Goal: Check status: Check status

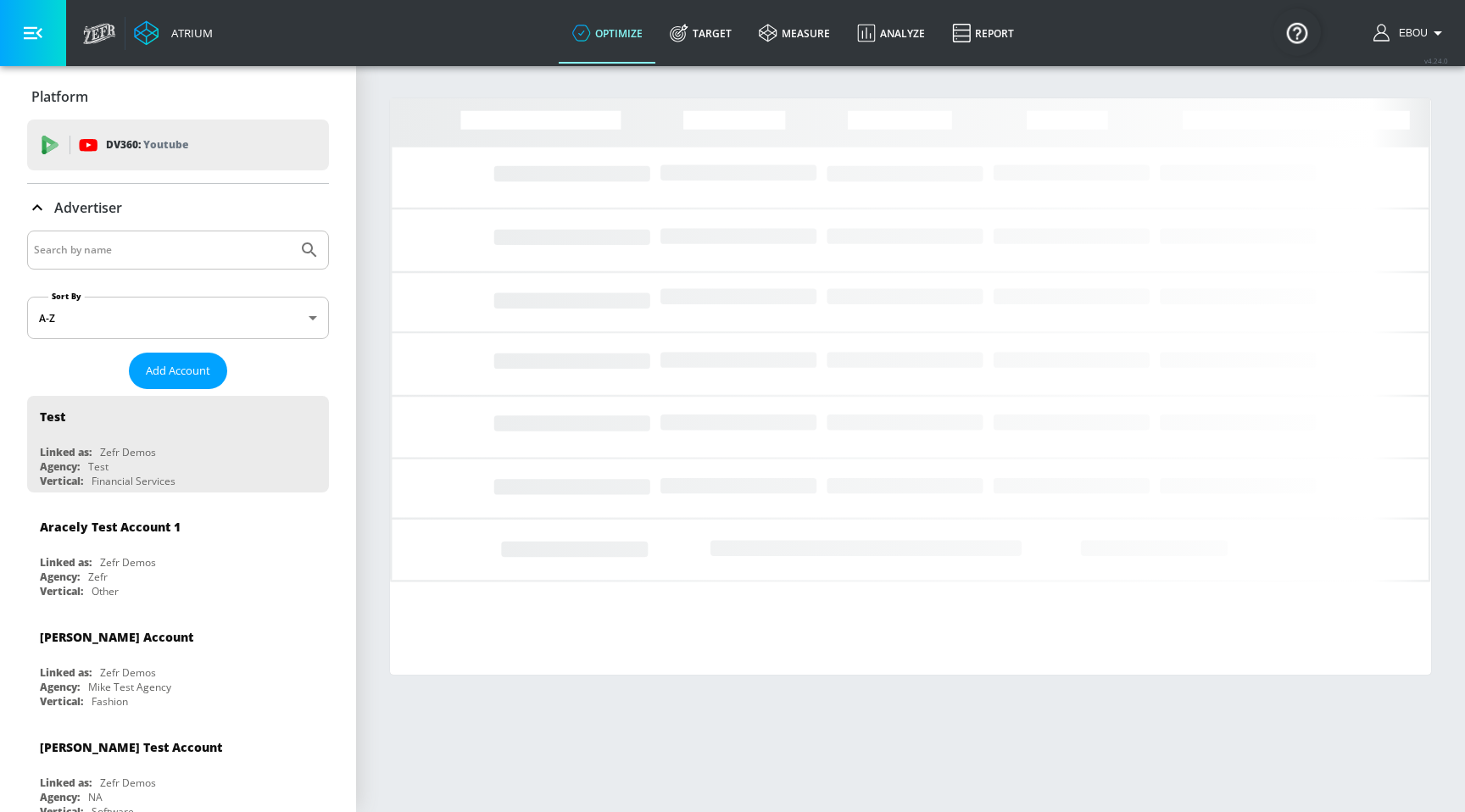
click at [1443, 36] on icon "button" at bounding box center [1437, 33] width 21 height 21
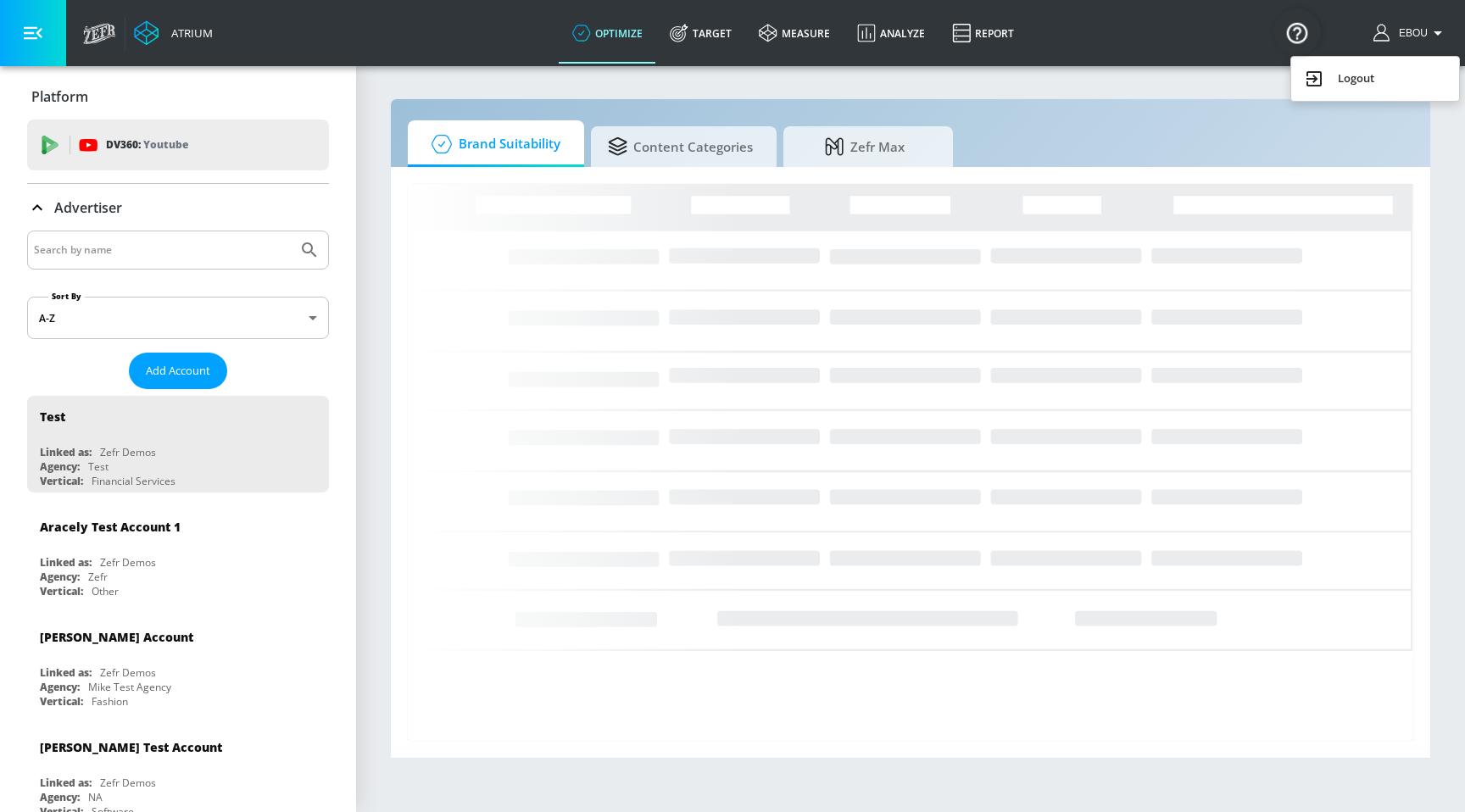
click at [1304, 40] on img "Open Resource Center" at bounding box center [1297, 33] width 47 height 47
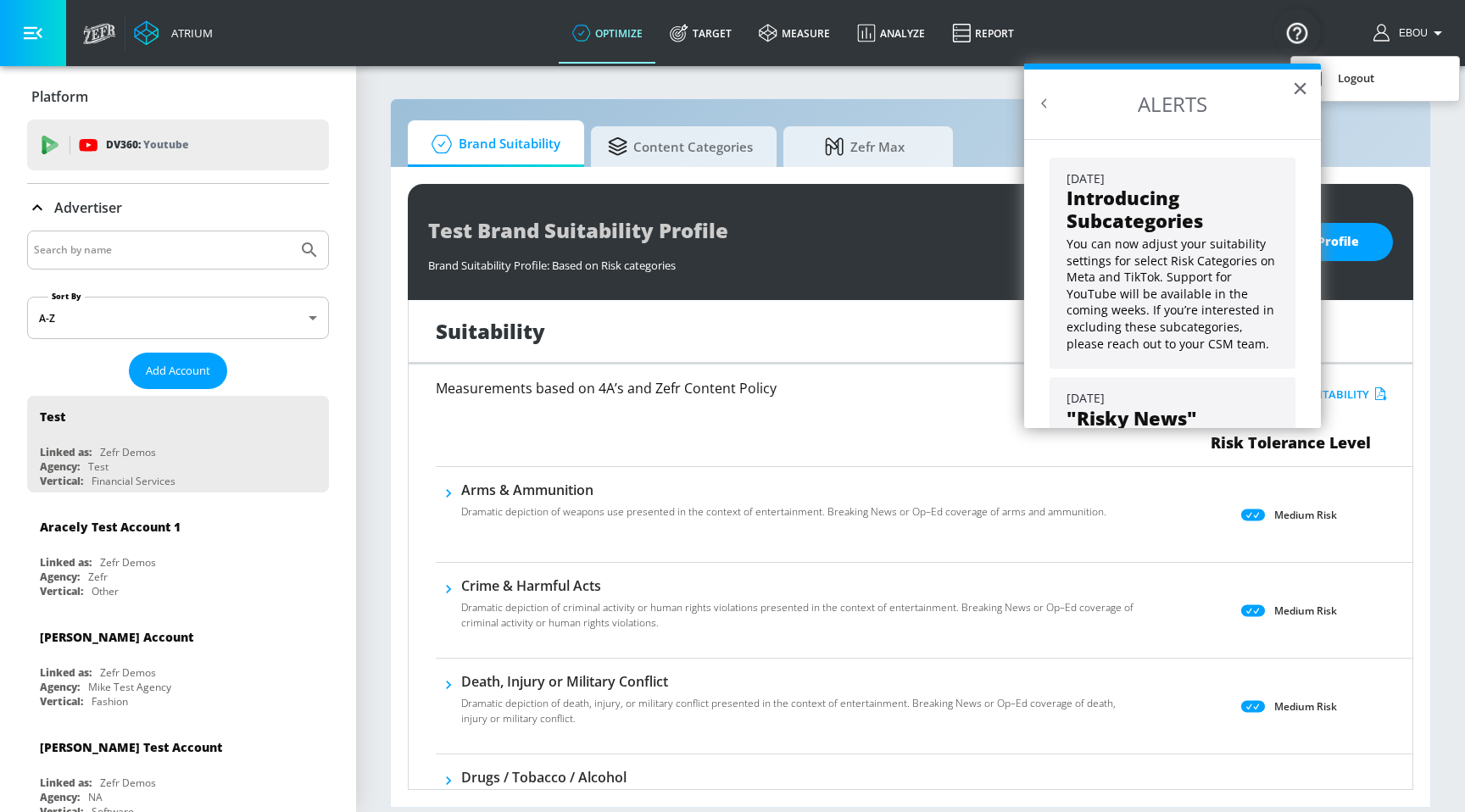
scroll to position [136, 0]
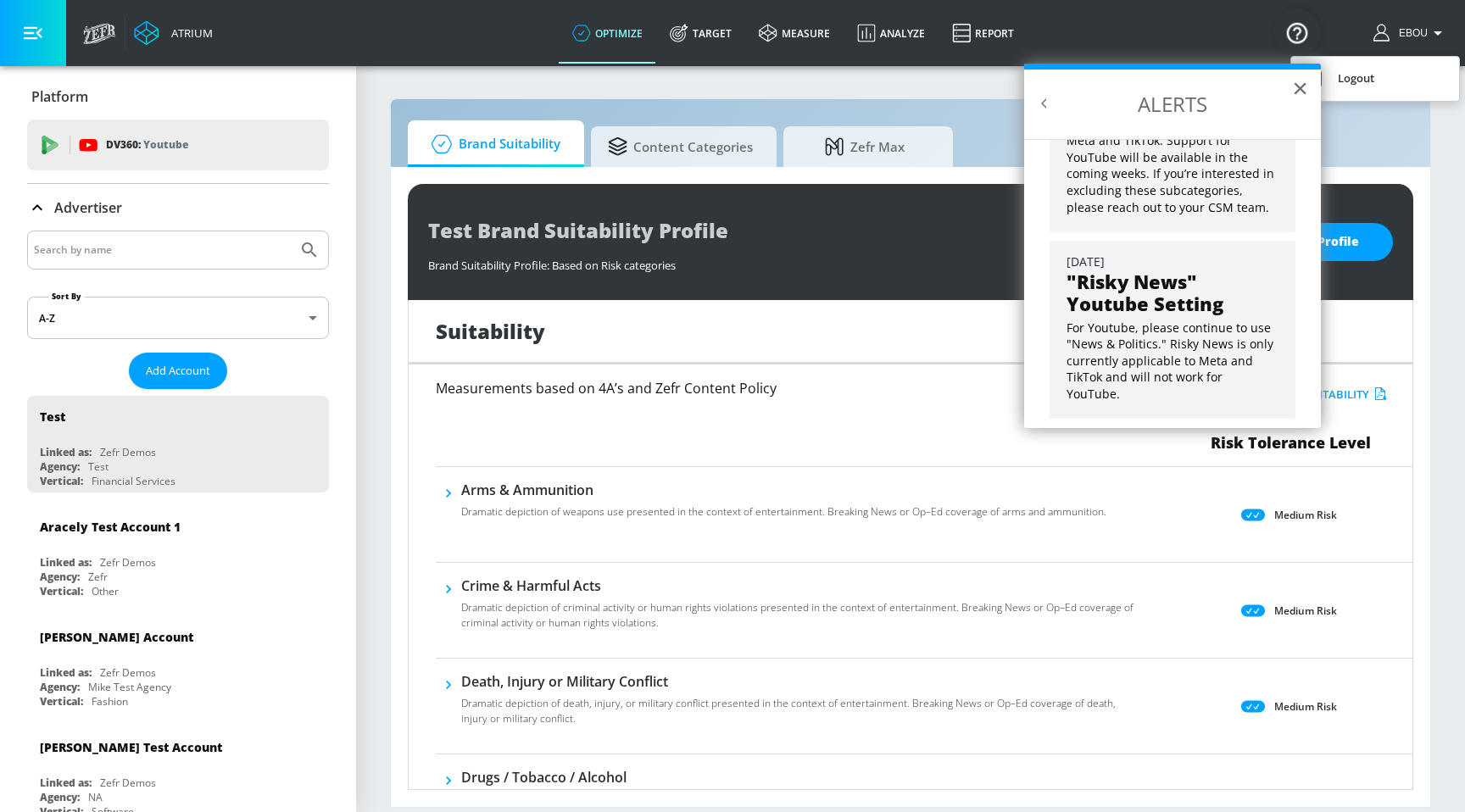
click at [984, 30] on div at bounding box center [732, 406] width 1465 height 812
click at [984, 30] on link "Report" at bounding box center [983, 34] width 89 height 61
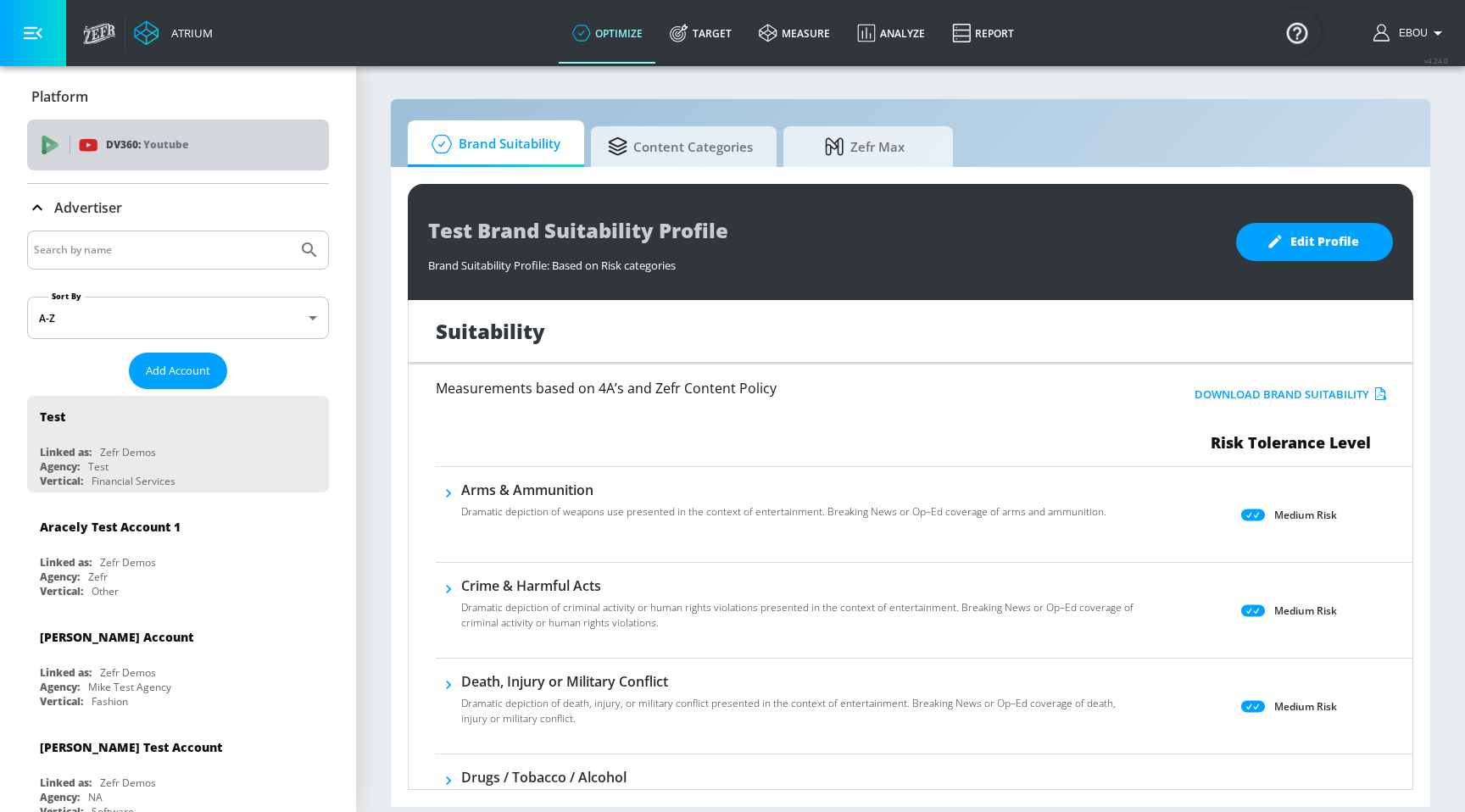
click at [179, 141] on p "Youtube" at bounding box center [165, 144] width 45 height 18
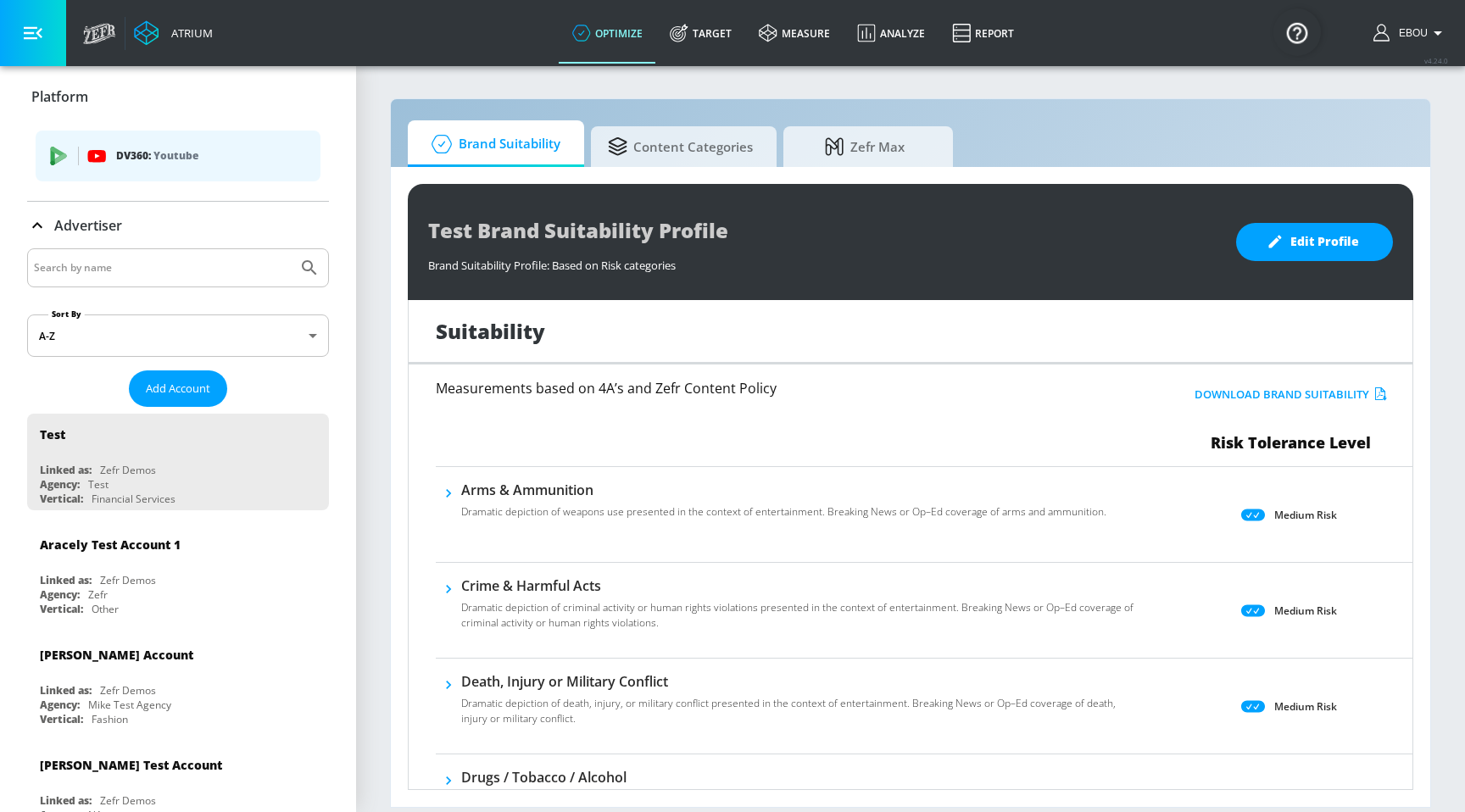
click at [181, 34] on div "Atrium" at bounding box center [188, 33] width 48 height 15
click at [106, 150] on span "DV360: Youtube" at bounding box center [178, 155] width 257 height 19
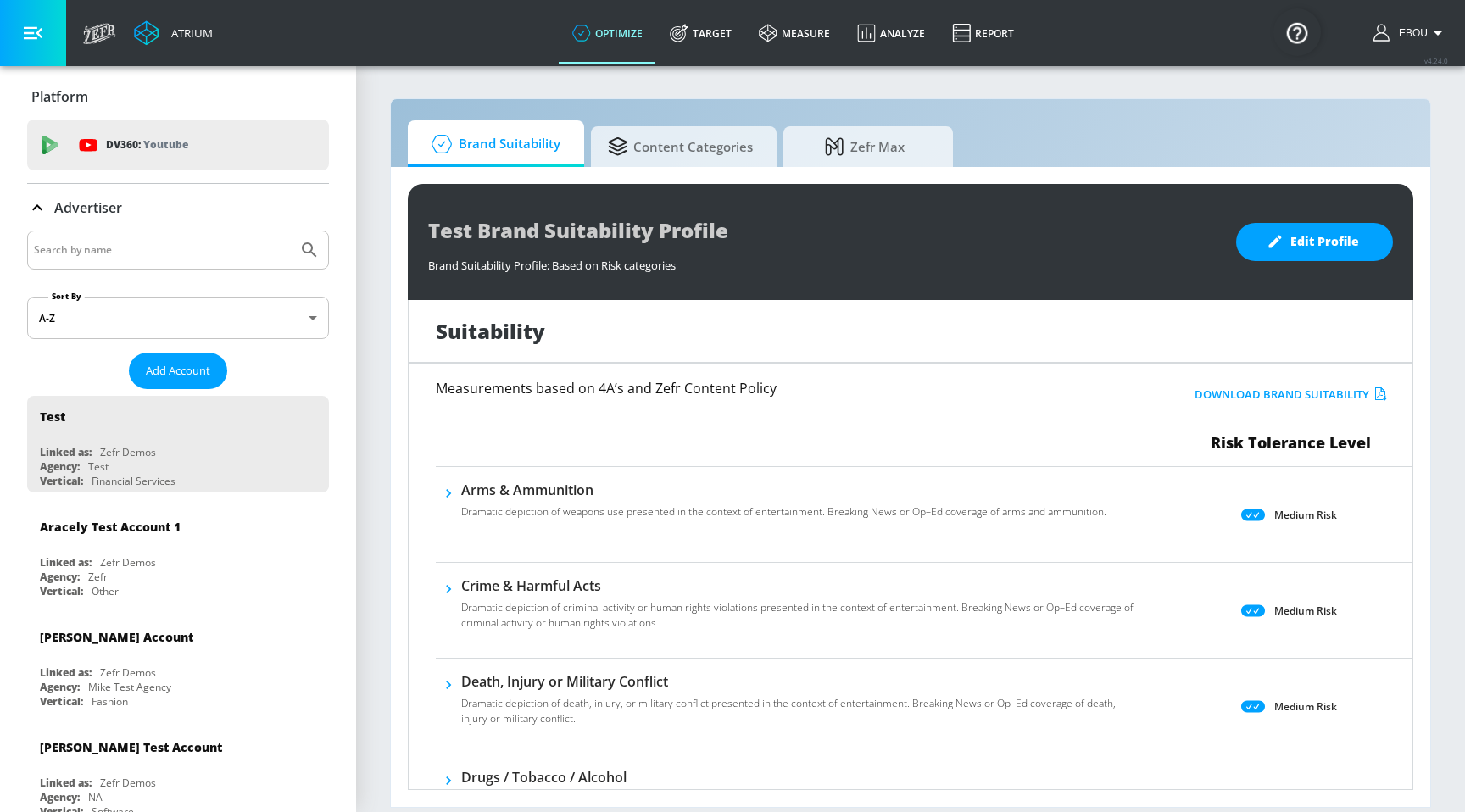
click at [34, 45] on button "button" at bounding box center [33, 33] width 66 height 66
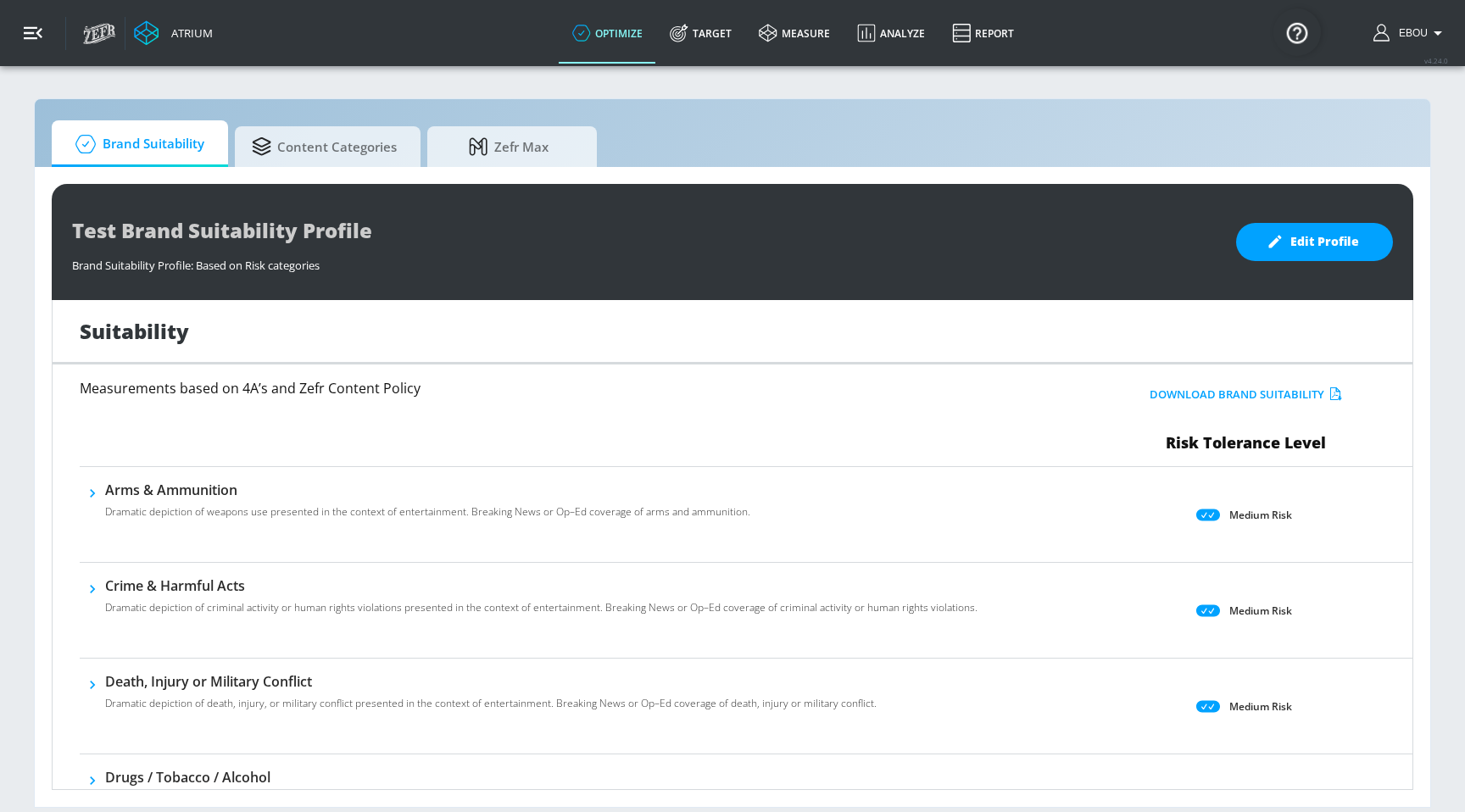
click at [36, 45] on button "button" at bounding box center [33, 33] width 66 height 66
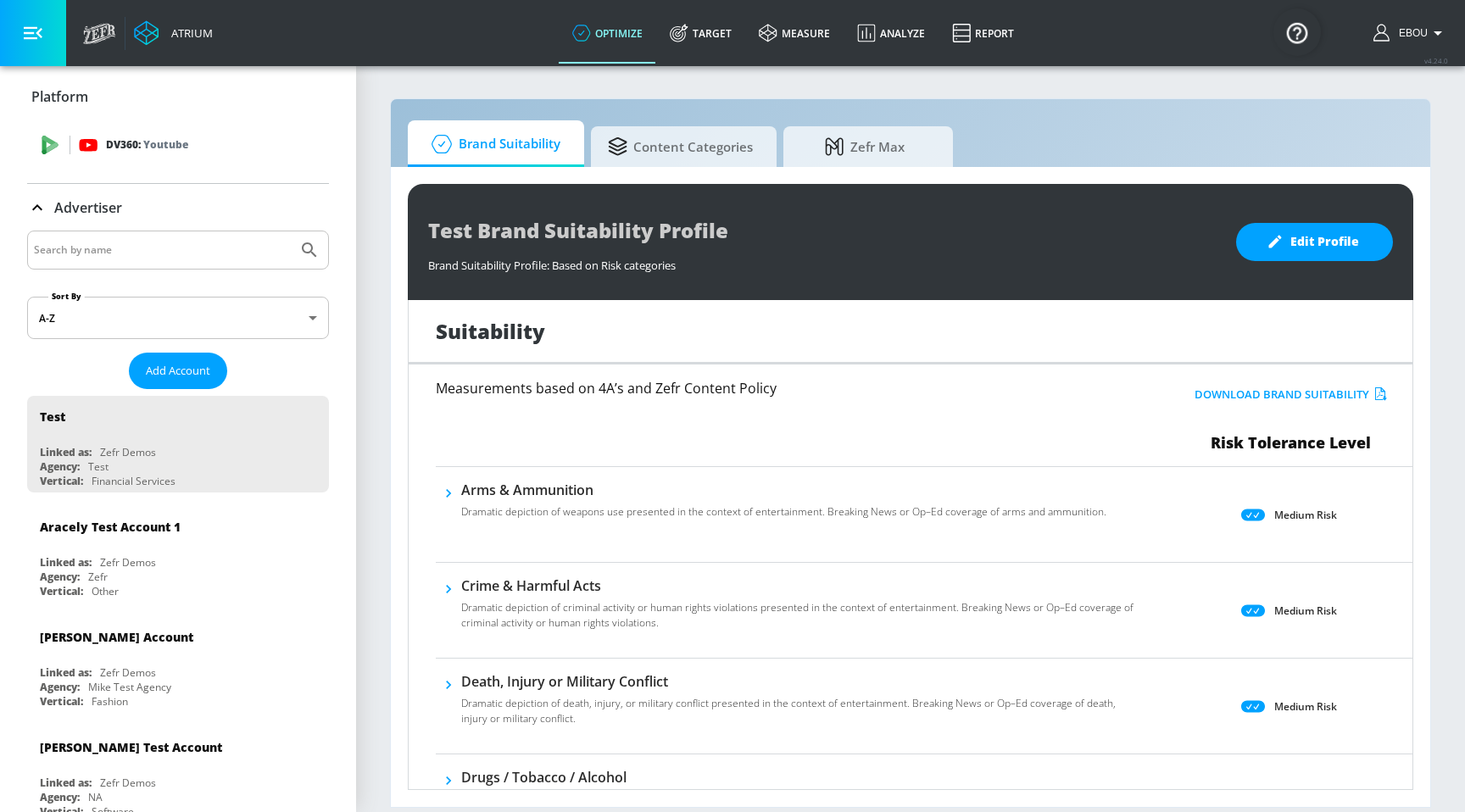
click at [146, 128] on div "DV360: Youtube" at bounding box center [177, 144] width 302 height 50
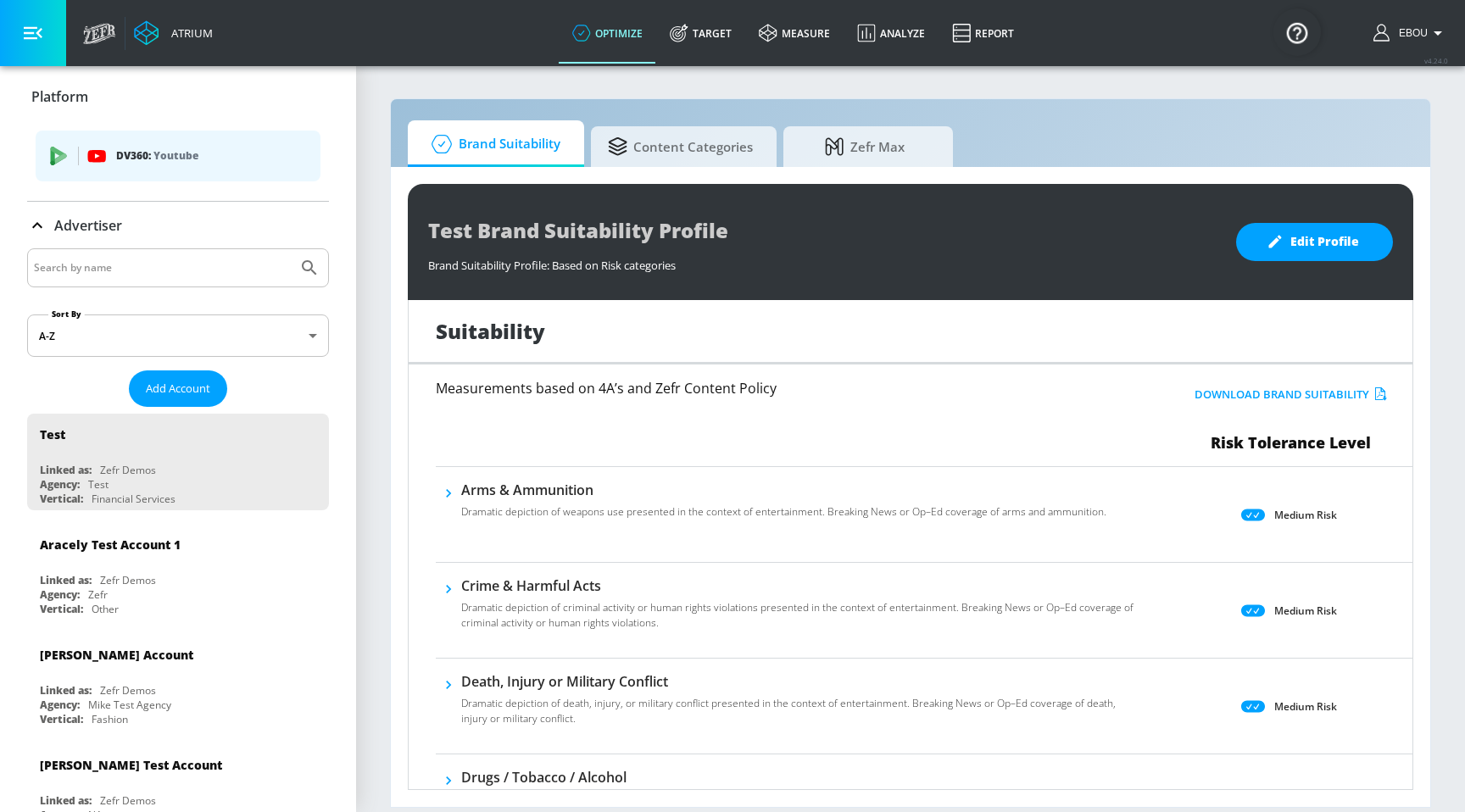
click at [61, 163] on icon "list of platforms" at bounding box center [58, 155] width 19 height 19
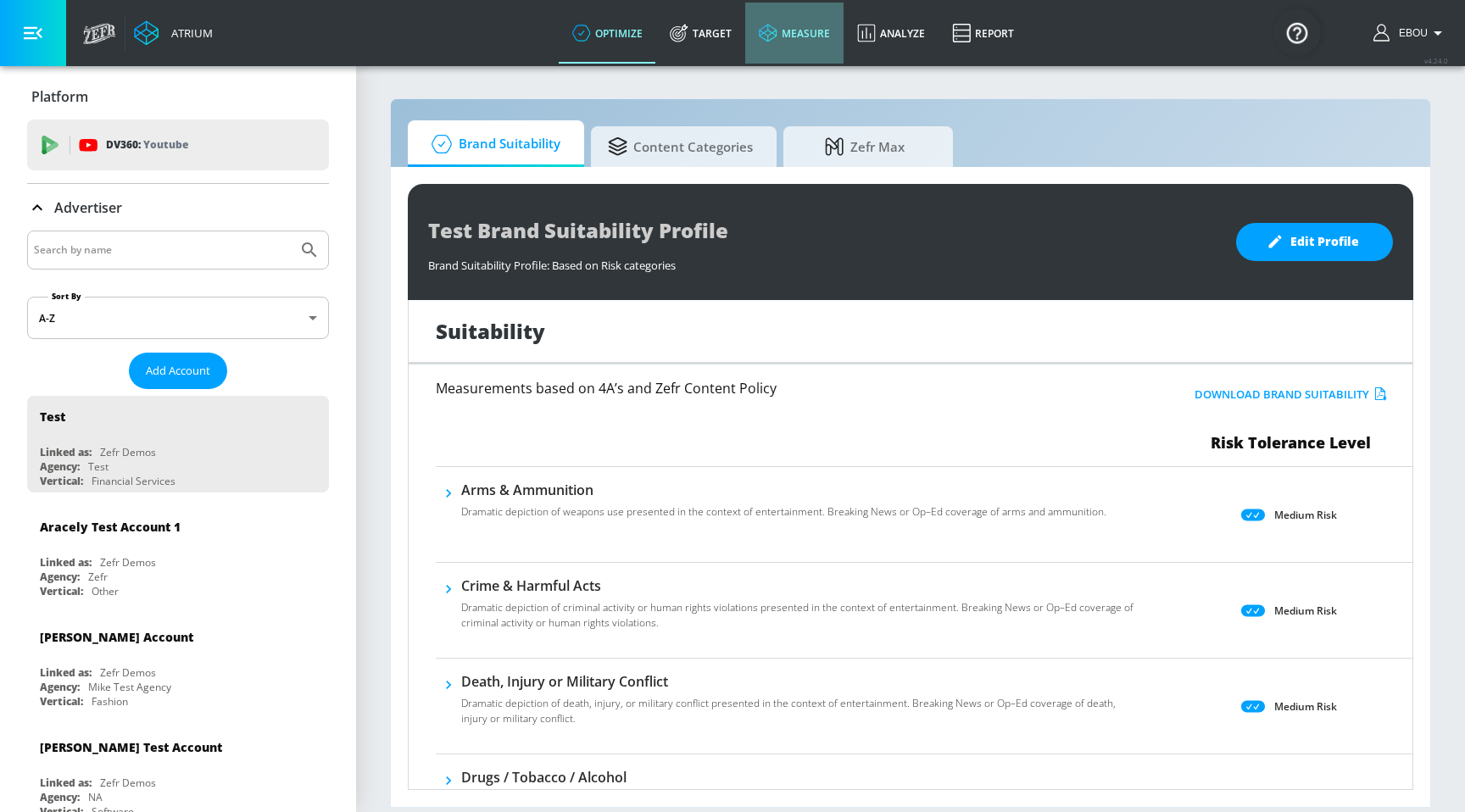
click at [799, 36] on link "measure" at bounding box center [793, 34] width 98 height 61
click at [799, 32] on link "measure" at bounding box center [793, 34] width 98 height 61
